Goal: Information Seeking & Learning: Learn about a topic

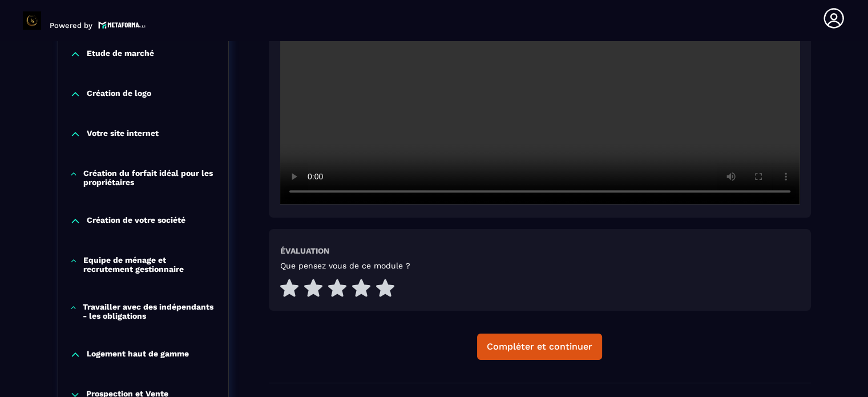
scroll to position [347, 0]
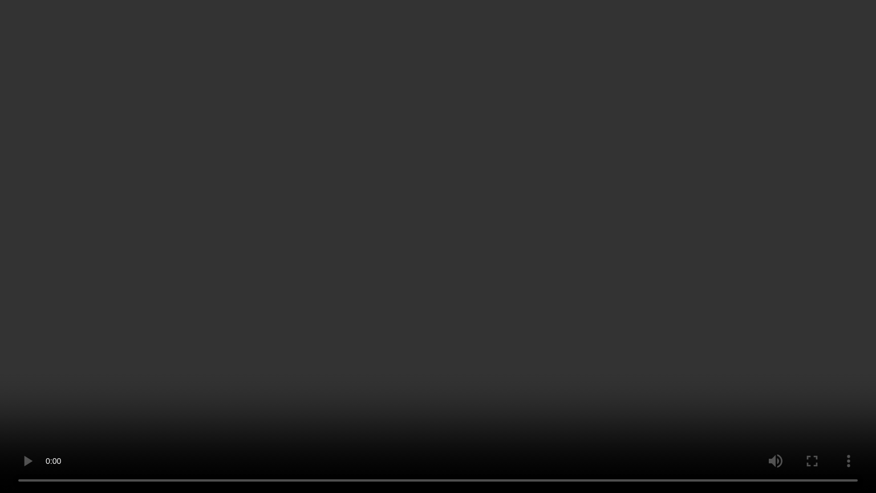
click at [864, 331] on video at bounding box center [438, 246] width 876 height 493
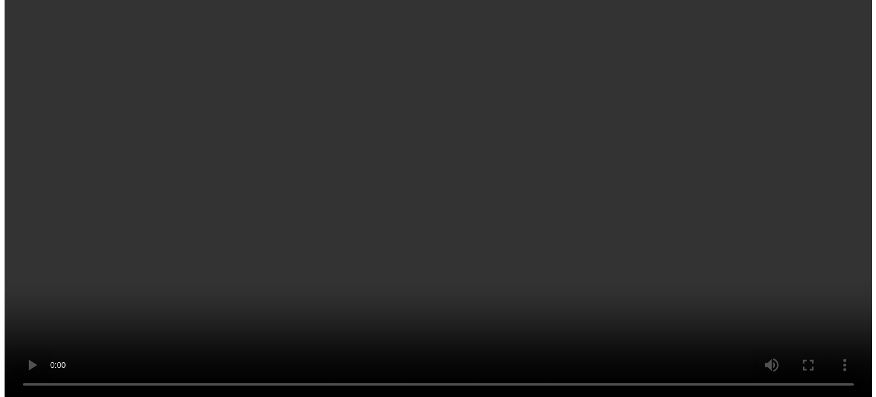
scroll to position [632, 0]
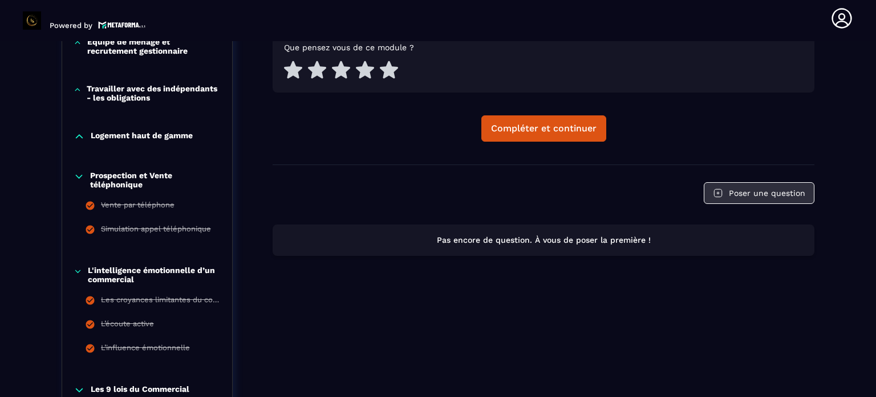
click at [744, 189] on button "Poser une question" at bounding box center [759, 193] width 111 height 22
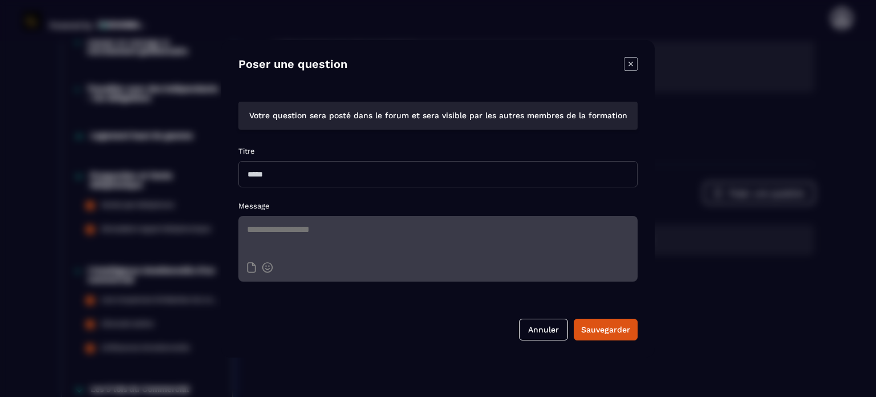
click at [263, 173] on input "Modal window" at bounding box center [437, 174] width 399 height 26
type input "**********"
click at [262, 234] on textarea "Modal window" at bounding box center [437, 236] width 399 height 40
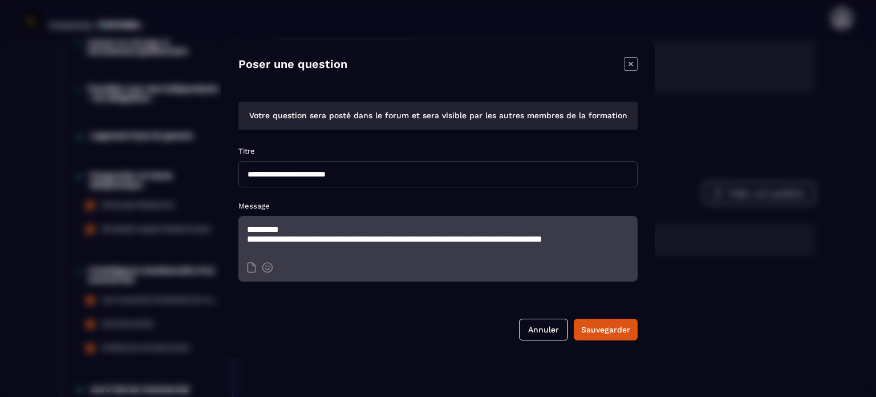
scroll to position [1, 0]
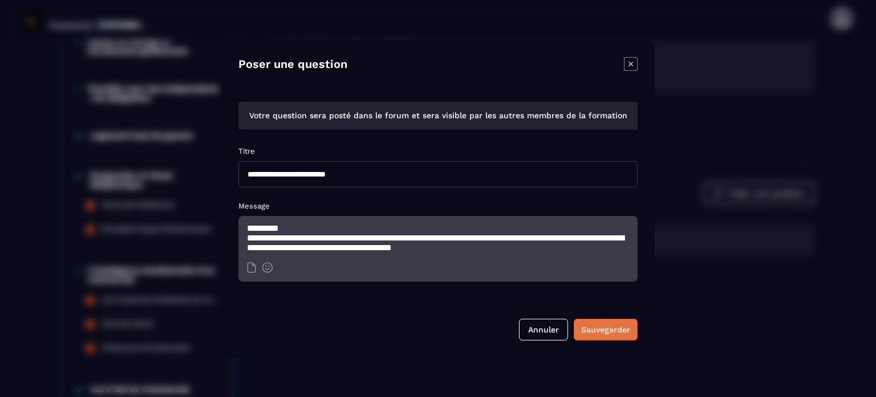
type textarea "**********"
click at [602, 330] on div "Sauvegarder" at bounding box center [605, 328] width 49 height 11
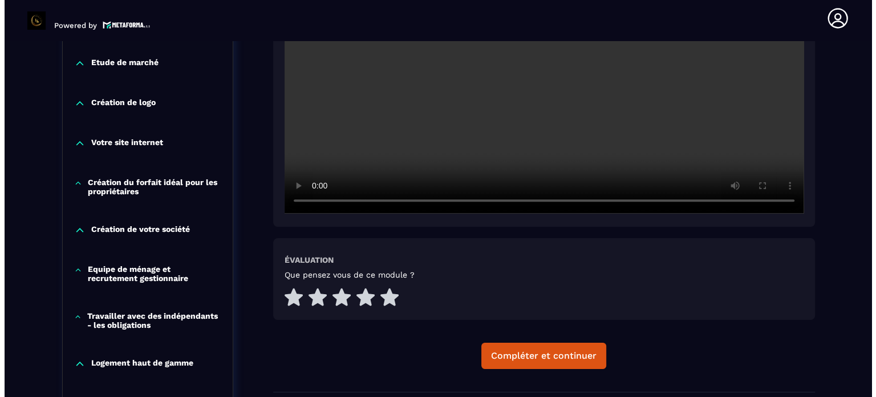
scroll to position [461, 0]
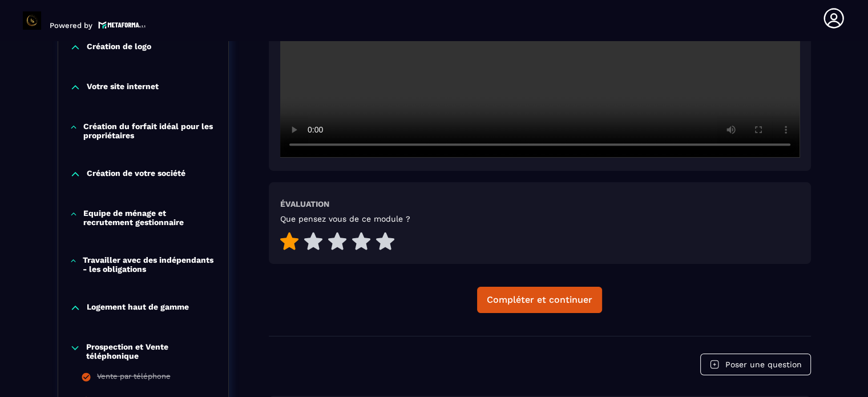
click at [285, 239] on icon at bounding box center [289, 241] width 18 height 18
click at [533, 301] on div "Compléter et continuer" at bounding box center [540, 299] width 106 height 11
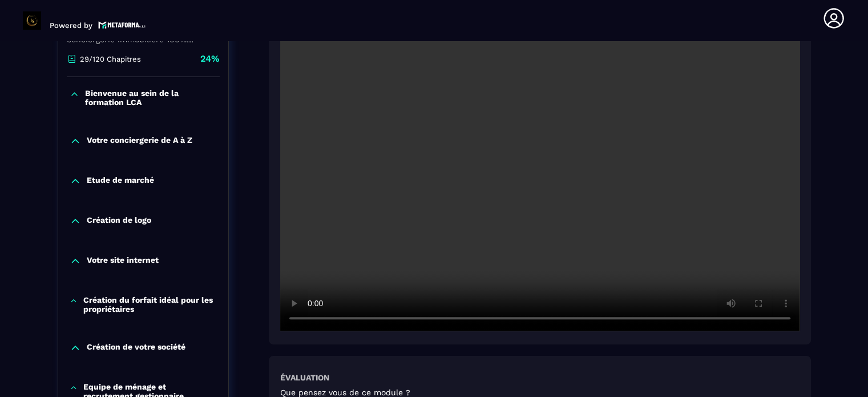
scroll to position [347, 0]
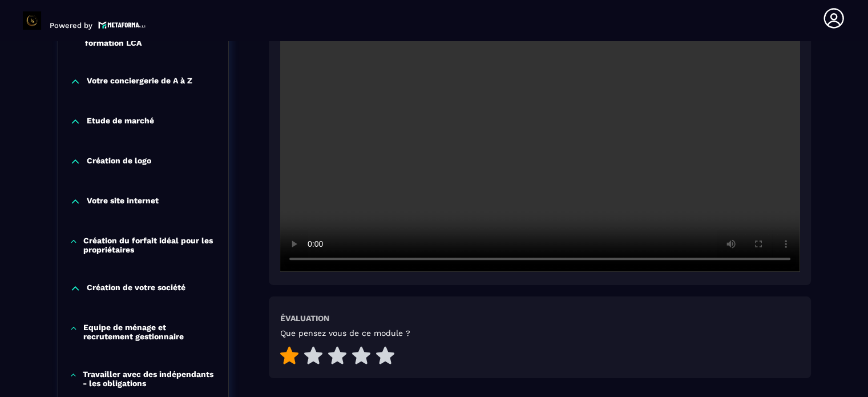
click at [291, 353] on icon at bounding box center [289, 355] width 18 height 18
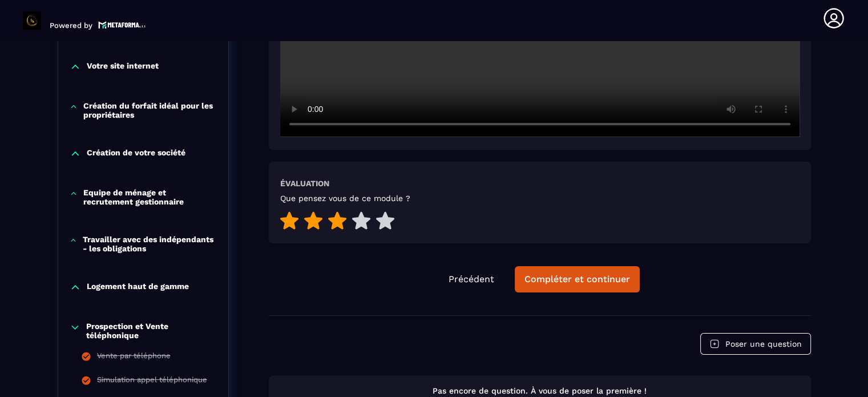
scroll to position [518, 0]
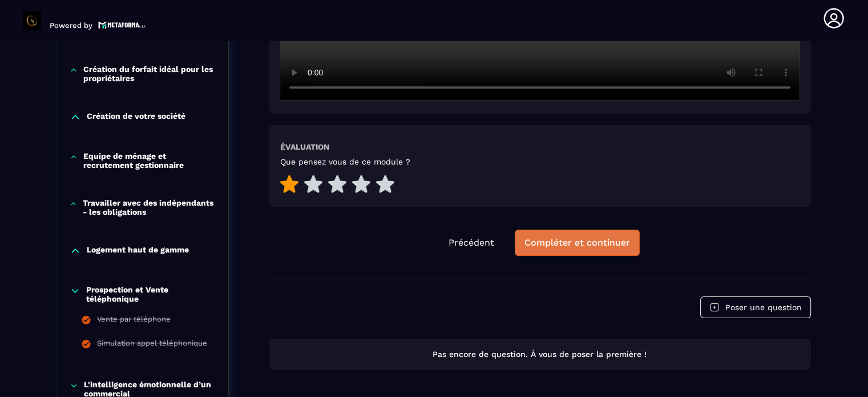
click at [549, 241] on div "Compléter et continuer" at bounding box center [577, 242] width 106 height 11
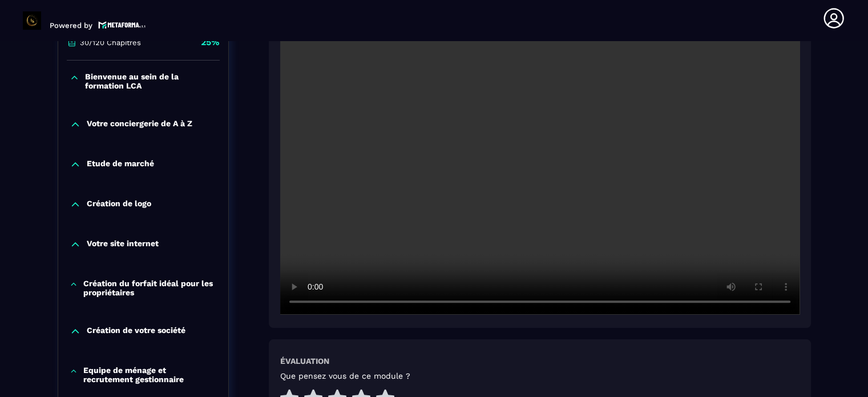
scroll to position [347, 0]
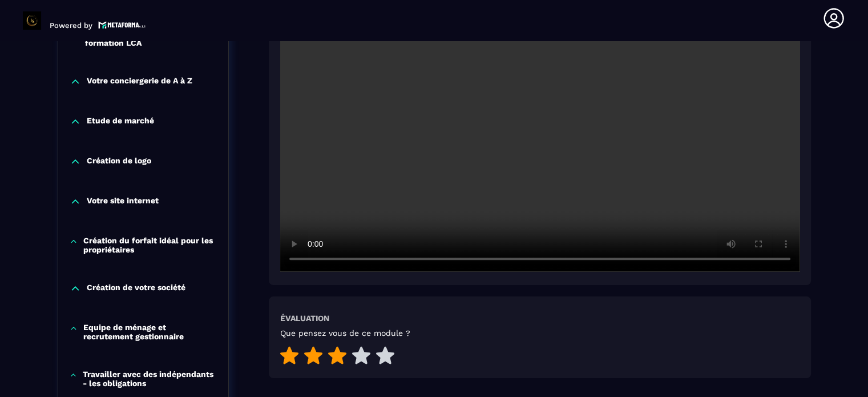
click at [338, 357] on icon at bounding box center [337, 355] width 18 height 18
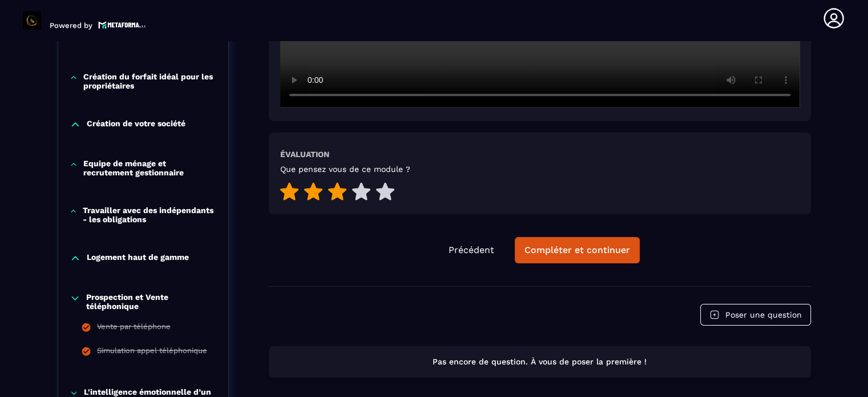
scroll to position [518, 0]
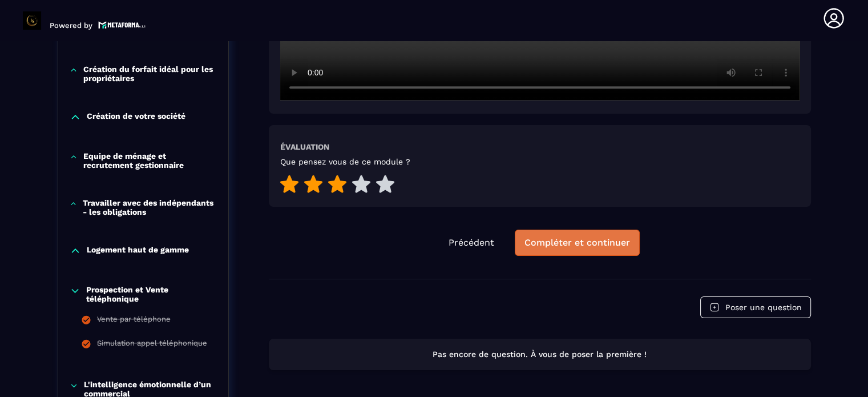
click at [594, 241] on div "Compléter et continuer" at bounding box center [577, 242] width 106 height 11
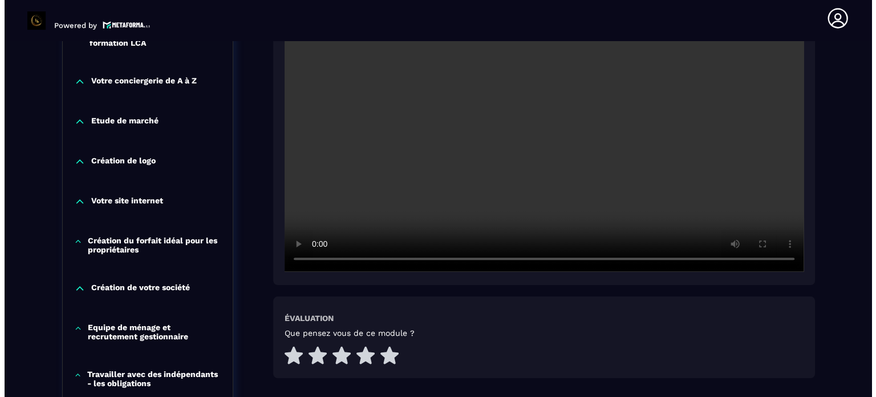
scroll to position [404, 0]
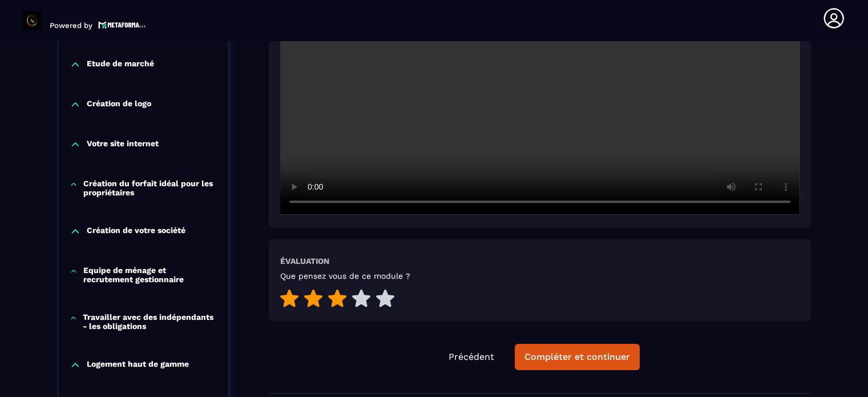
click at [338, 298] on icon at bounding box center [337, 298] width 18 height 18
click at [574, 355] on div "Compléter et continuer" at bounding box center [577, 356] width 106 height 11
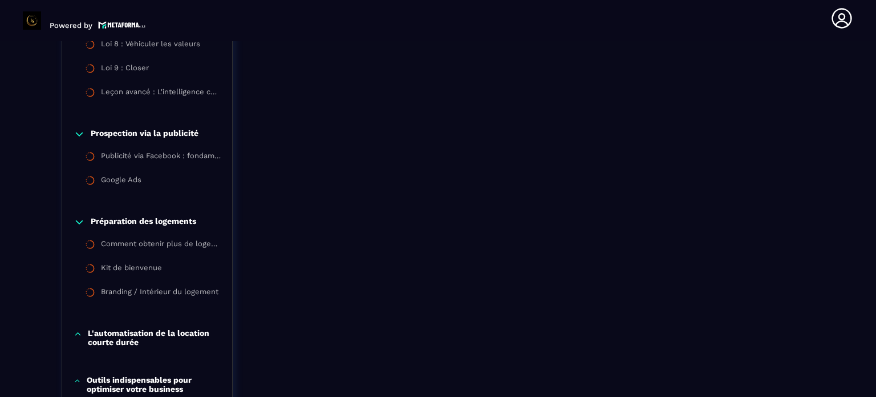
scroll to position [1203, 0]
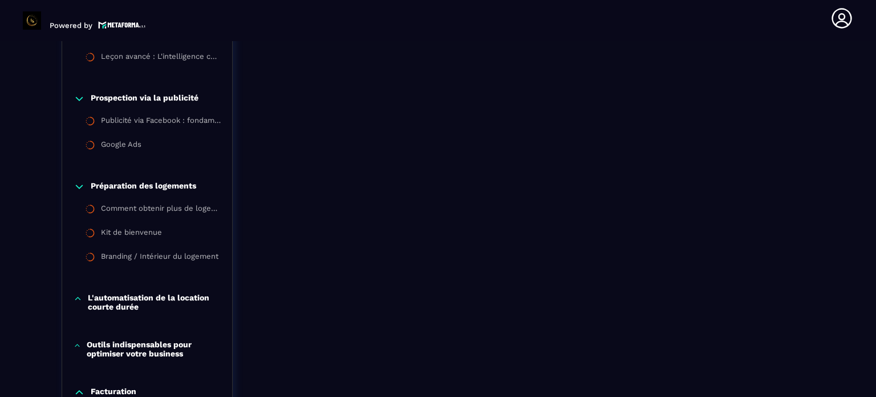
click at [139, 182] on p "Préparation des logements" at bounding box center [144, 186] width 106 height 11
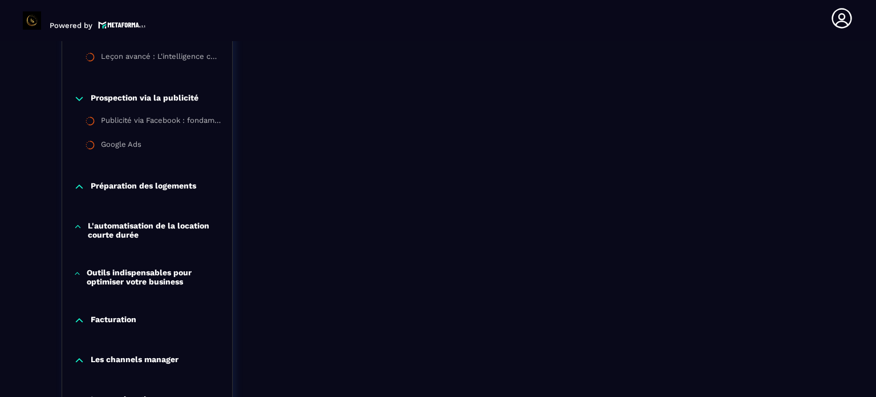
click at [123, 98] on p "Prospection via la publicité" at bounding box center [145, 98] width 108 height 11
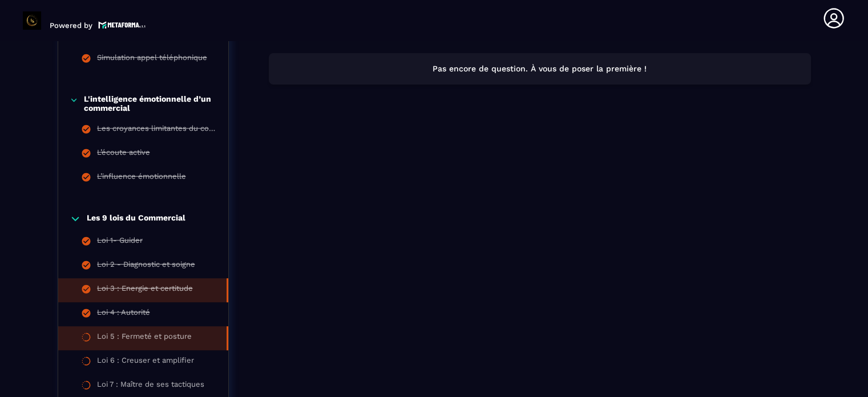
scroll to position [746, 0]
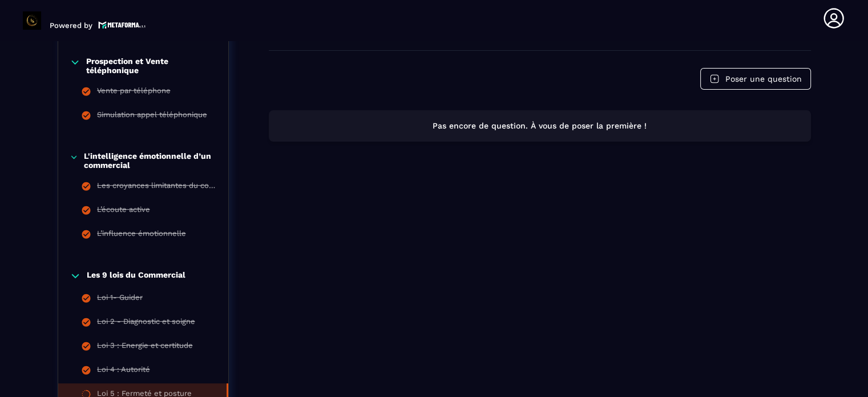
click at [151, 155] on p "L'intelligence émotionnelle d’un commercial" at bounding box center [150, 160] width 133 height 18
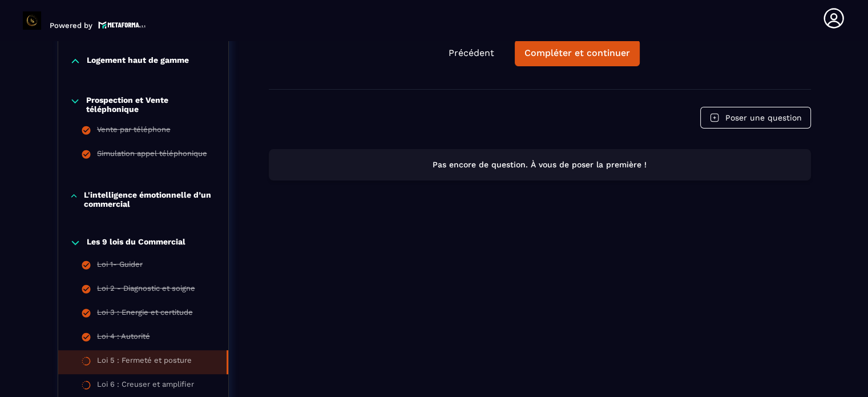
scroll to position [689, 0]
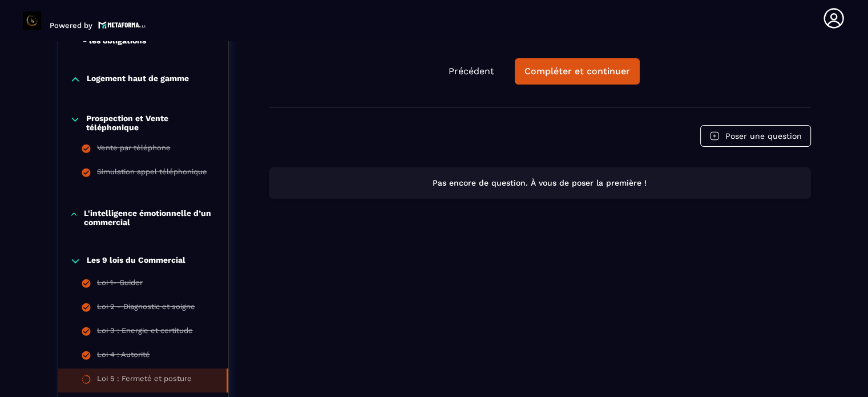
click at [145, 121] on p "Prospection et Vente téléphonique" at bounding box center [151, 123] width 131 height 18
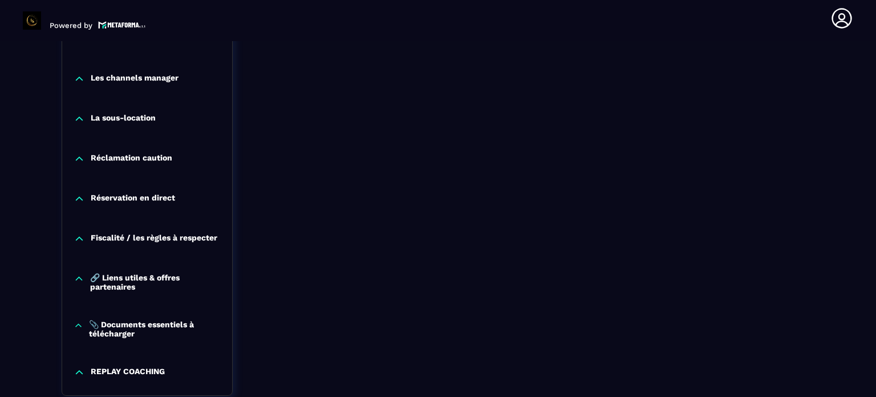
scroll to position [1317, 0]
click at [127, 278] on p "🔗 Liens utiles & offres partenaires" at bounding box center [155, 281] width 131 height 18
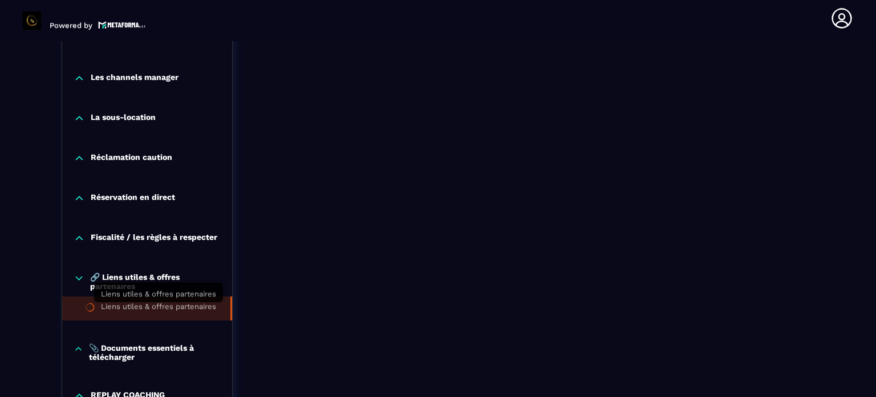
click at [146, 308] on div "Liens utiles & offres partenaires" at bounding box center [158, 308] width 115 height 13
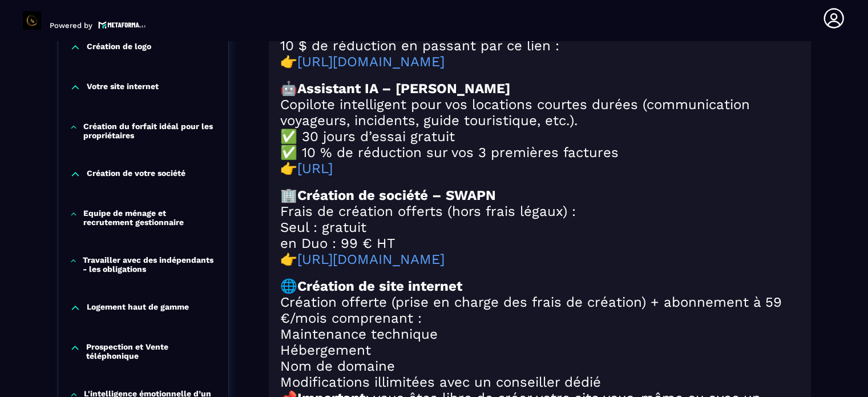
scroll to position [518, 0]
